Goal: Task Accomplishment & Management: Use online tool/utility

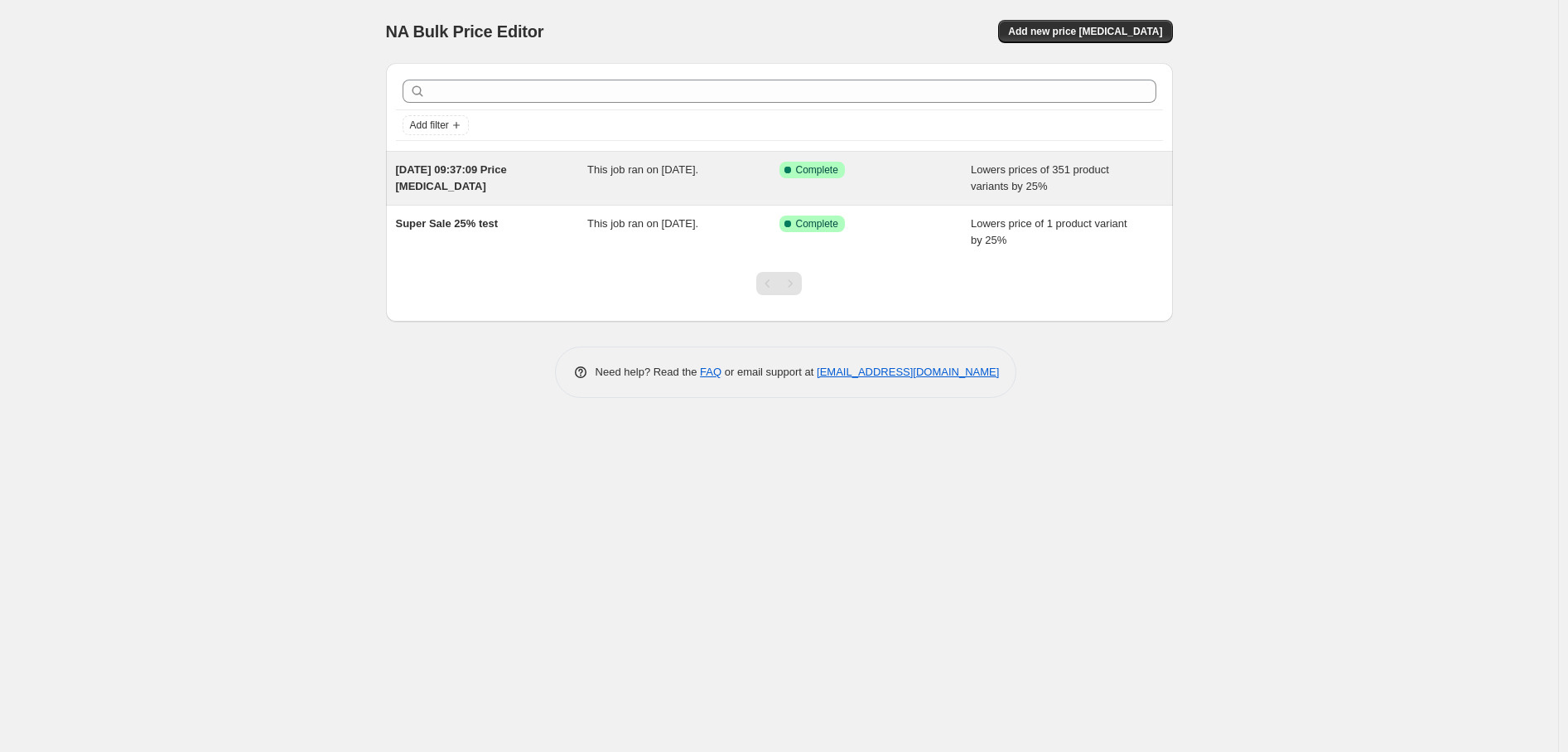
click at [536, 184] on div "[DATE] 09:37:09 Price [MEDICAL_DATA]" at bounding box center [491, 178] width 192 height 33
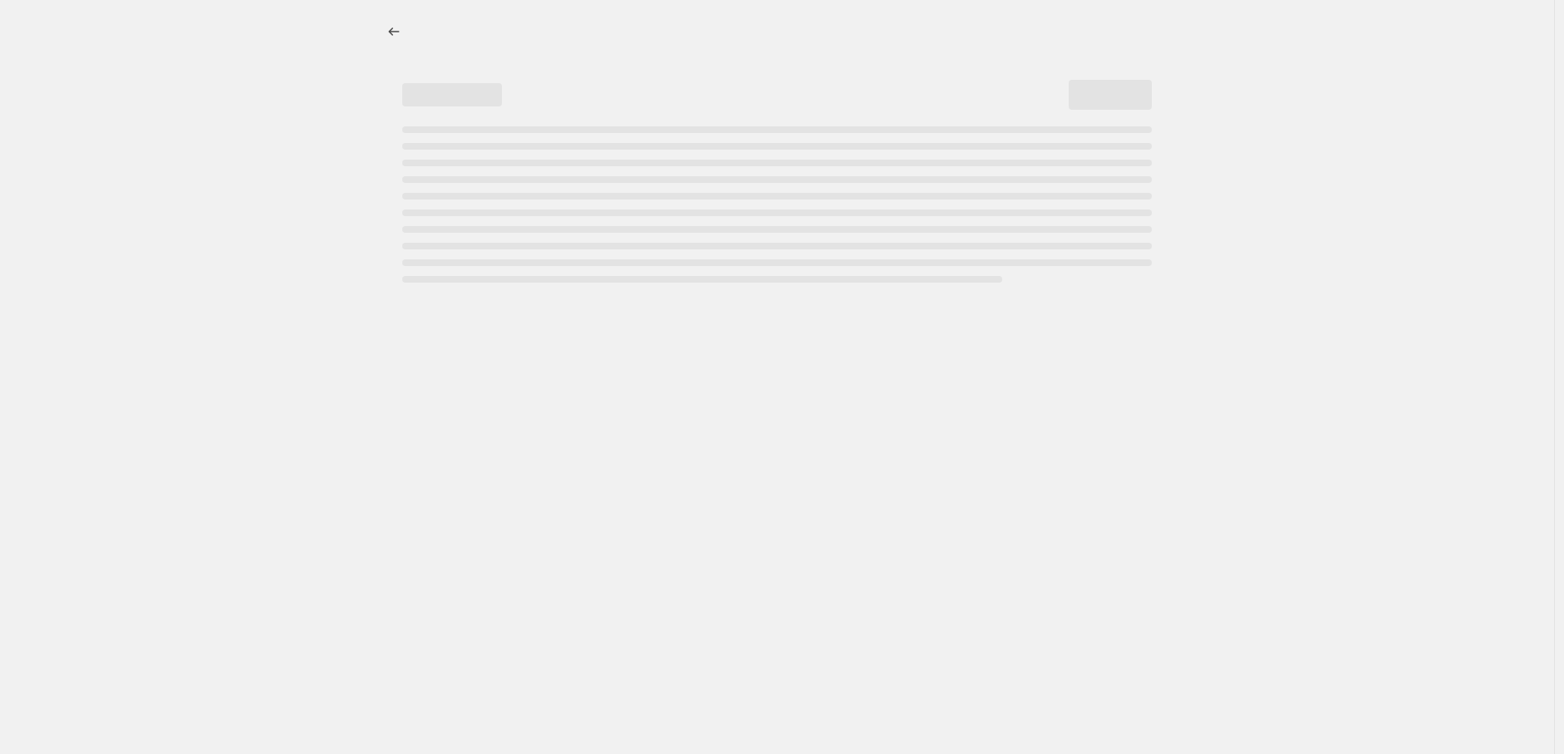
select select "percentage"
select select "no_change"
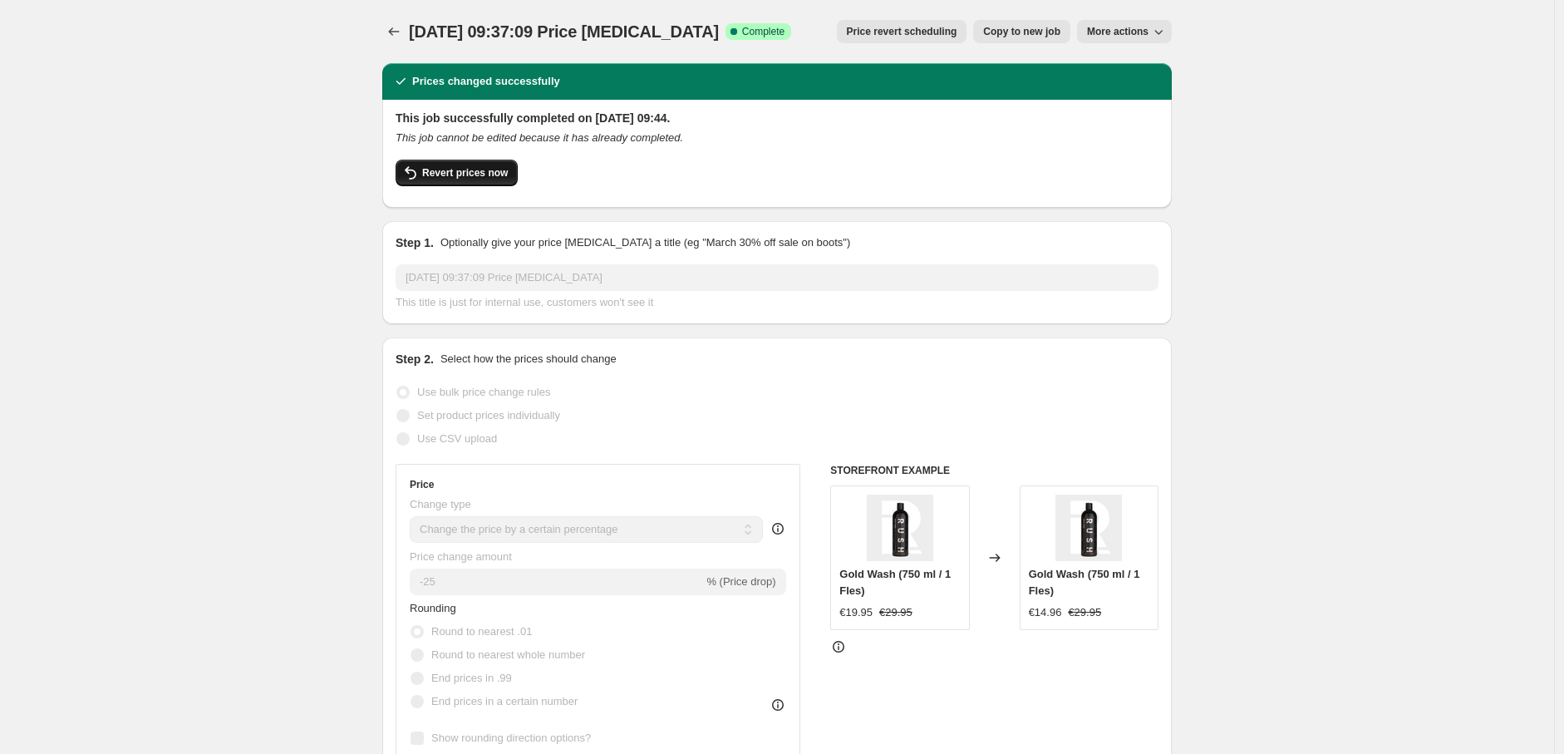
click at [500, 177] on span "Revert prices now" at bounding box center [465, 172] width 86 height 13
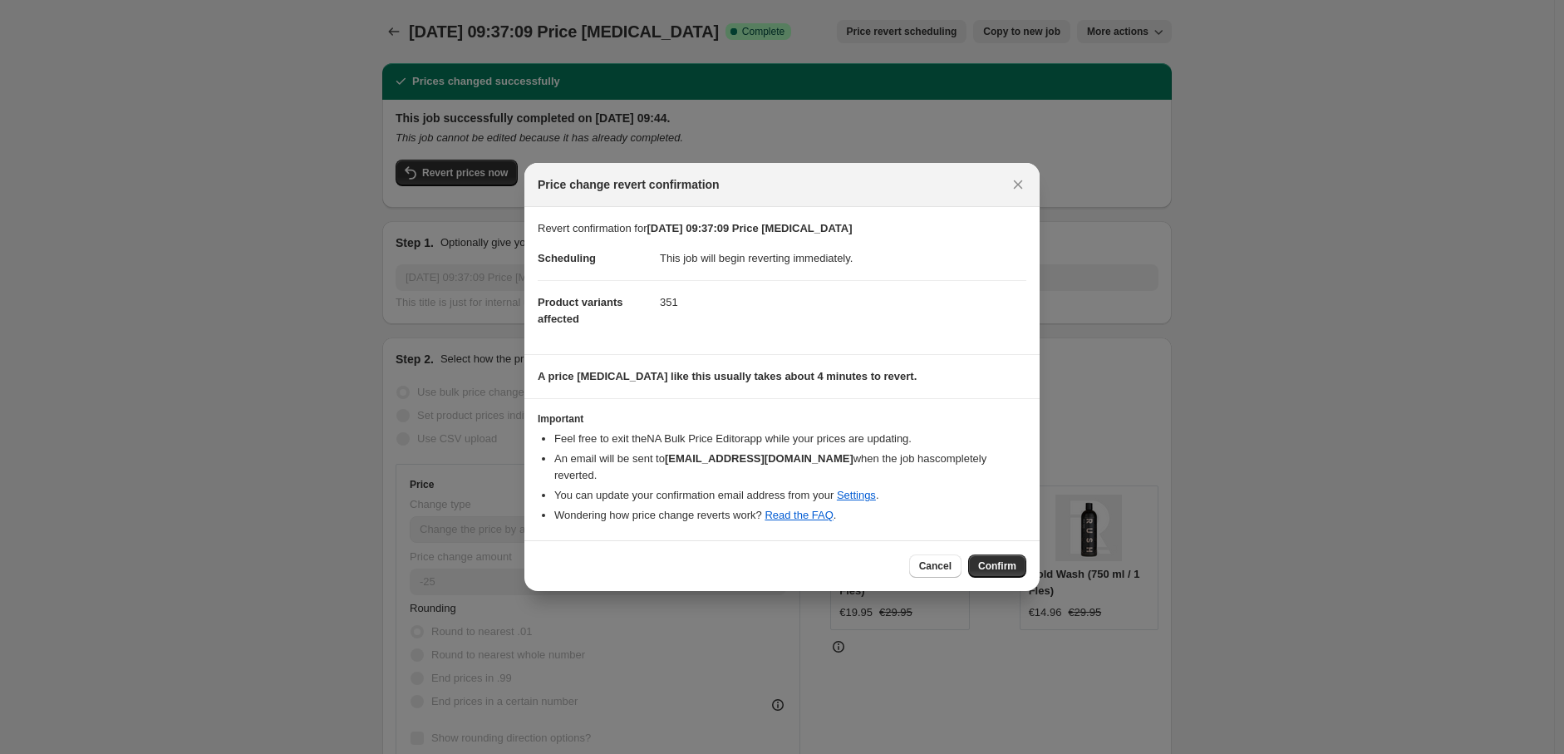
drag, startPoint x: 1009, startPoint y: 560, endPoint x: 968, endPoint y: 415, distance: 151.0
click at [968, 414] on div "Price change revert confirmation Revert confirmation for [DATE] 09:37:09 Price …" at bounding box center [781, 377] width 515 height 428
drag, startPoint x: 994, startPoint y: 553, endPoint x: 957, endPoint y: 385, distance: 172.6
click at [957, 385] on div "Price change revert confirmation Revert confirmation for [DATE] 09:37:09 Price …" at bounding box center [781, 377] width 515 height 428
drag, startPoint x: 997, startPoint y: 553, endPoint x: 979, endPoint y: 387, distance: 167.2
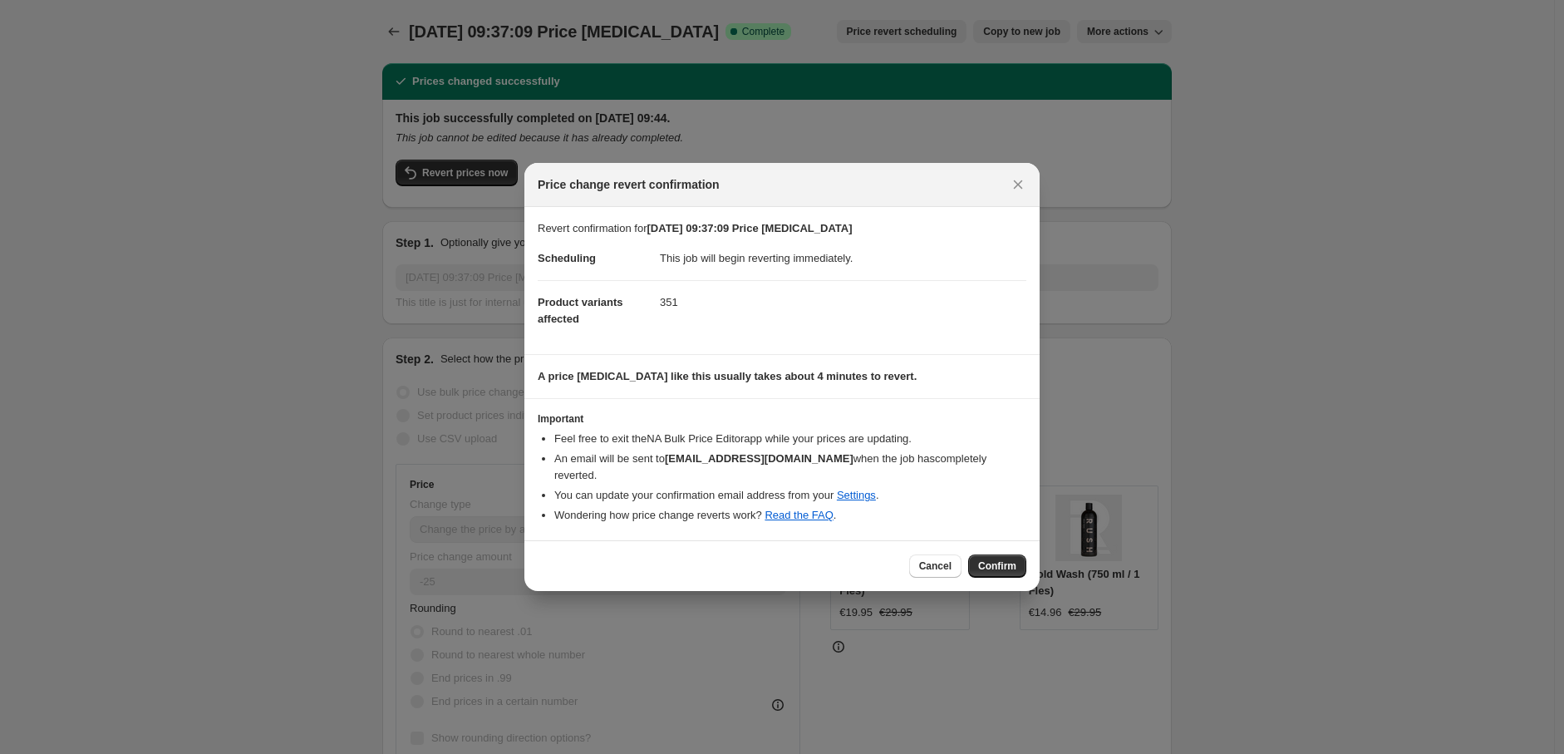
click at [979, 387] on div "Price change revert confirmation Revert confirmation for [DATE] 09:37:09 Price …" at bounding box center [781, 377] width 515 height 428
drag, startPoint x: 1007, startPoint y: 553, endPoint x: 968, endPoint y: 395, distance: 163.4
click at [968, 395] on div "Price change revert confirmation Revert confirmation for [DATE] 09:37:09 Price …" at bounding box center [781, 377] width 515 height 428
click at [1005, 559] on span "Confirm" at bounding box center [997, 565] width 38 height 13
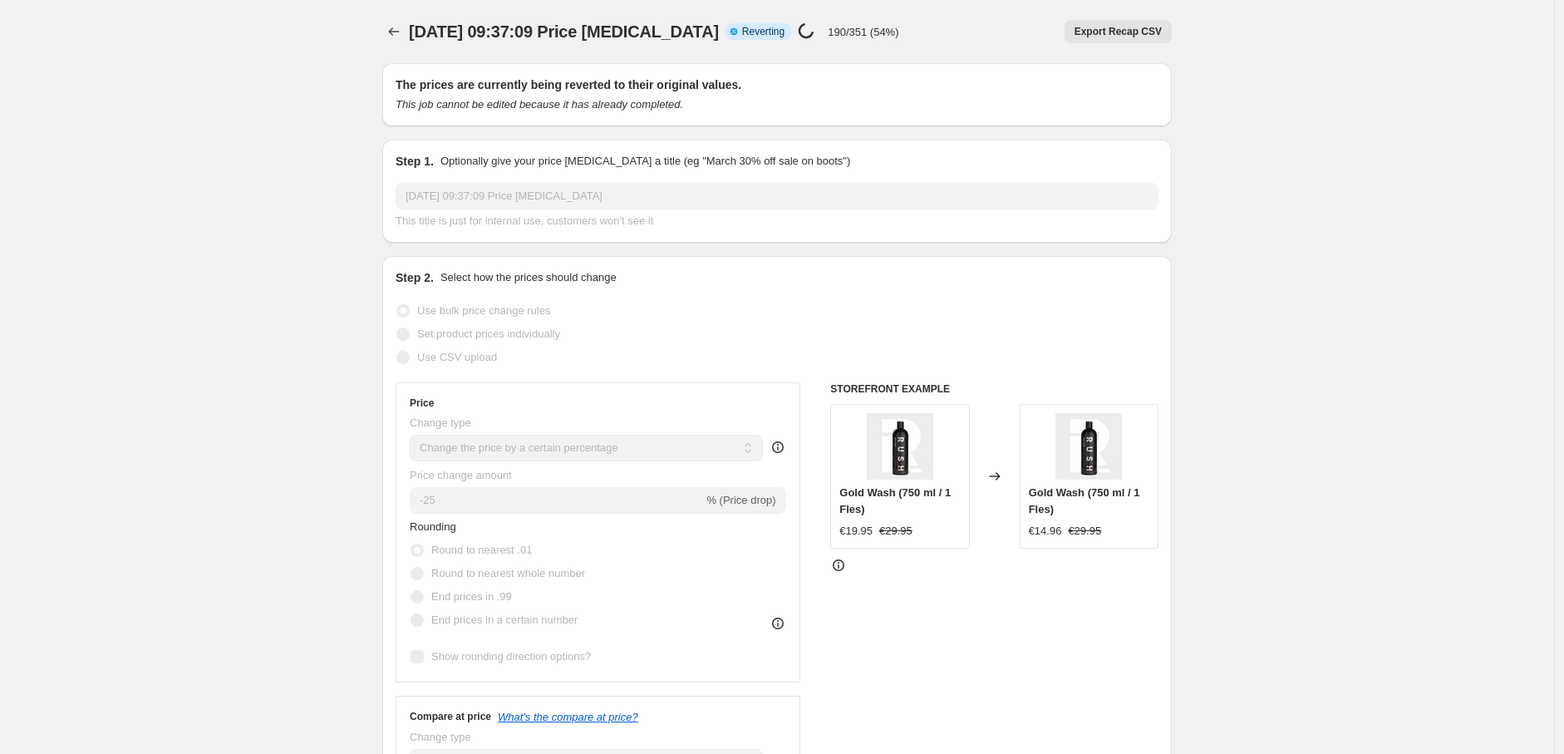
click at [823, 356] on div "Use CSV upload" at bounding box center [777, 357] width 763 height 23
select select "percentage"
select select "no_change"
